Goal: Transaction & Acquisition: Purchase product/service

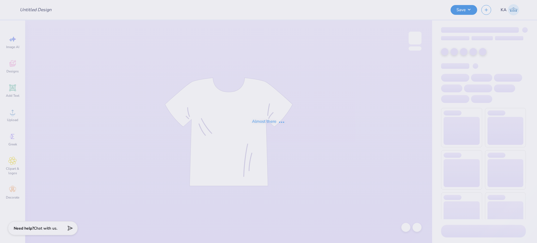
type input "[PERSON_NAME] : [US_STATE][GEOGRAPHIC_DATA]"
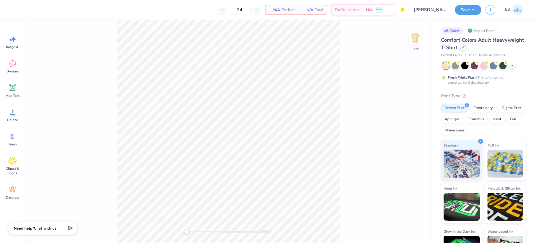
click at [465, 47] on icon at bounding box center [463, 47] width 3 height 3
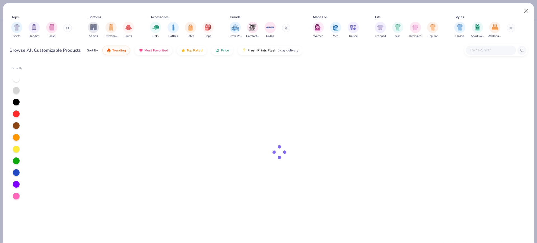
click at [494, 51] on input "text" at bounding box center [490, 50] width 43 height 6
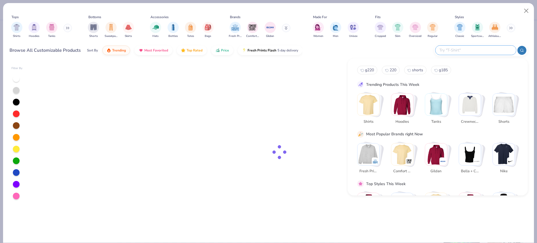
paste input "257"
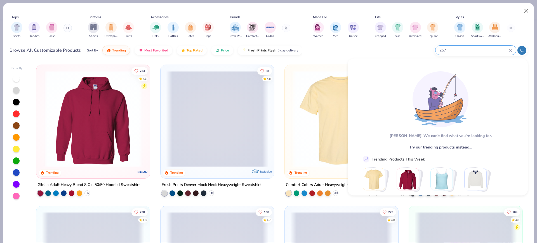
click at [525, 49] on div at bounding box center [522, 50] width 9 height 9
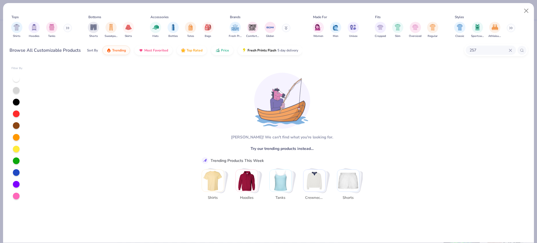
drag, startPoint x: 491, startPoint y: 51, endPoint x: 447, endPoint y: 50, distance: 43.9
click at [447, 50] on div "Browse All Customizable Products Sort By Trending Most Favorited Top Rated Pric…" at bounding box center [269, 51] width 518 height 16
type input "augusta"
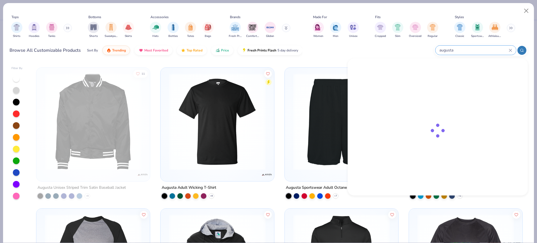
scroll to position [420, 0]
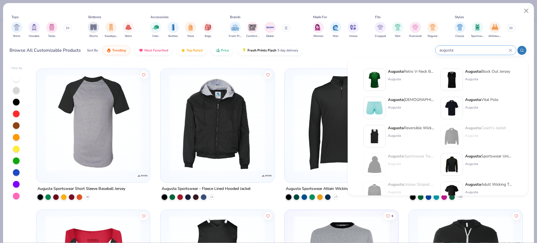
click at [399, 45] on div "Browse All Customizable Products Sort By Trending Most Favorited Top Rated Pric…" at bounding box center [269, 51] width 518 height 16
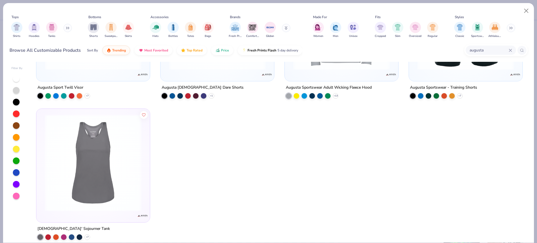
scroll to position [810, 0]
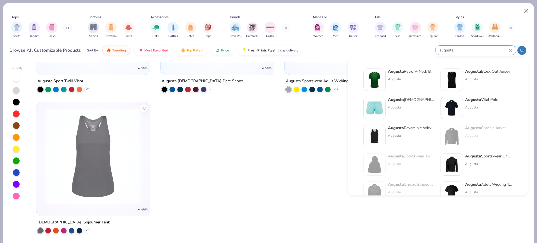
click at [491, 48] on input "augusta" at bounding box center [474, 50] width 70 height 6
drag, startPoint x: 485, startPoint y: 50, endPoint x: 432, endPoint y: 47, distance: 53.0
click at [429, 44] on div "Browse All Customizable Products Sort By Trending Most Favorited Top Rated Pric…" at bounding box center [269, 51] width 518 height 16
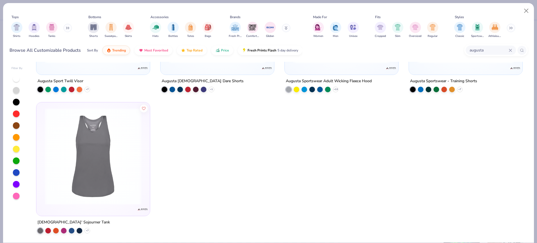
click at [509, 49] on icon at bounding box center [510, 50] width 3 height 3
click at [478, 28] on img "filter for Sportswear" at bounding box center [477, 26] width 6 height 6
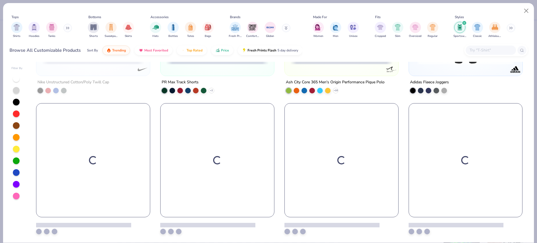
scroll to position [669, 0]
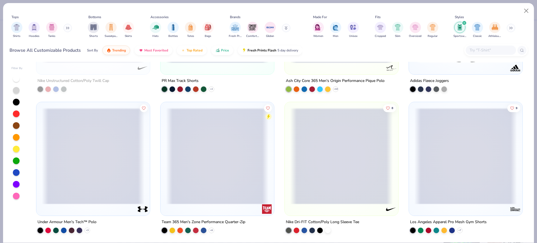
click at [488, 51] on input "text" at bounding box center [490, 50] width 43 height 6
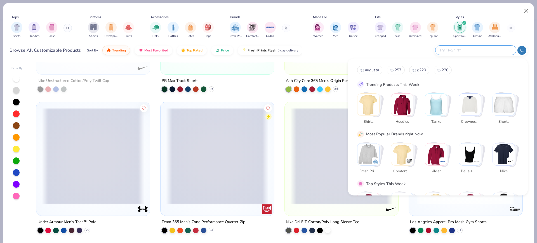
click at [466, 23] on icon "filter for Sportswear" at bounding box center [464, 23] width 2 height 2
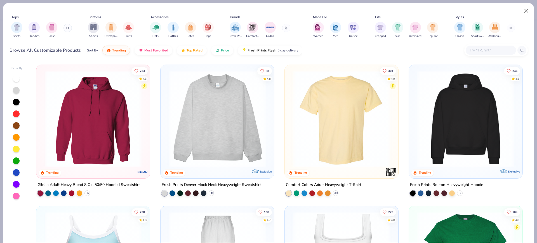
click at [465, 50] on div at bounding box center [496, 50] width 64 height 12
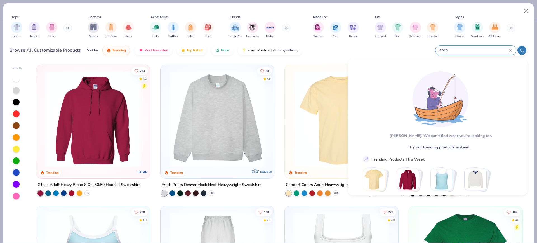
type input "drop"
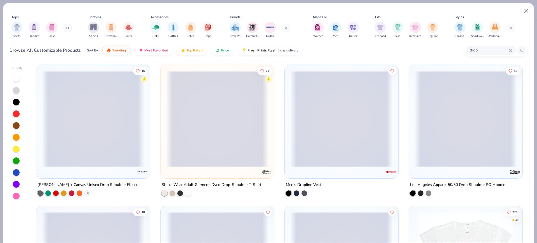
click at [510, 49] on icon at bounding box center [510, 50] width 3 height 3
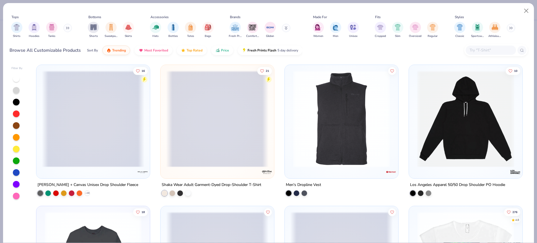
click at [496, 51] on input "text" at bounding box center [490, 50] width 43 height 6
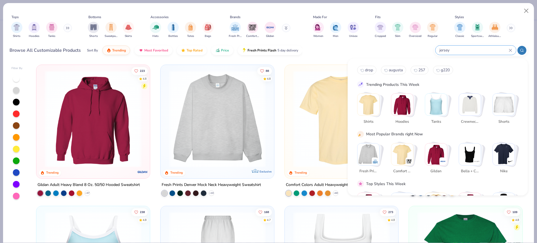
type input "jersey"
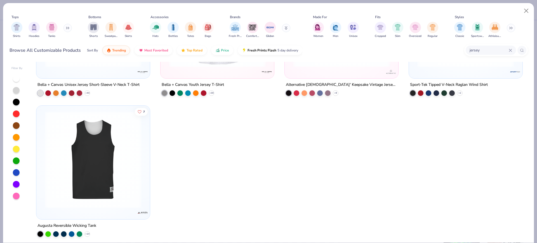
scroll to position [2081, 0]
